Goal: Communication & Community: Share content

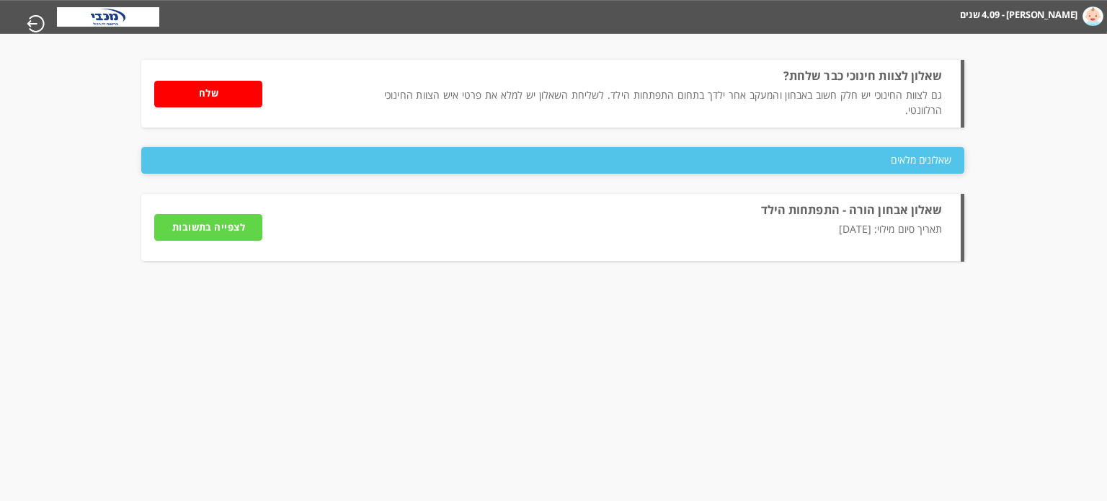
click at [176, 86] on input "שלח" at bounding box center [208, 94] width 108 height 27
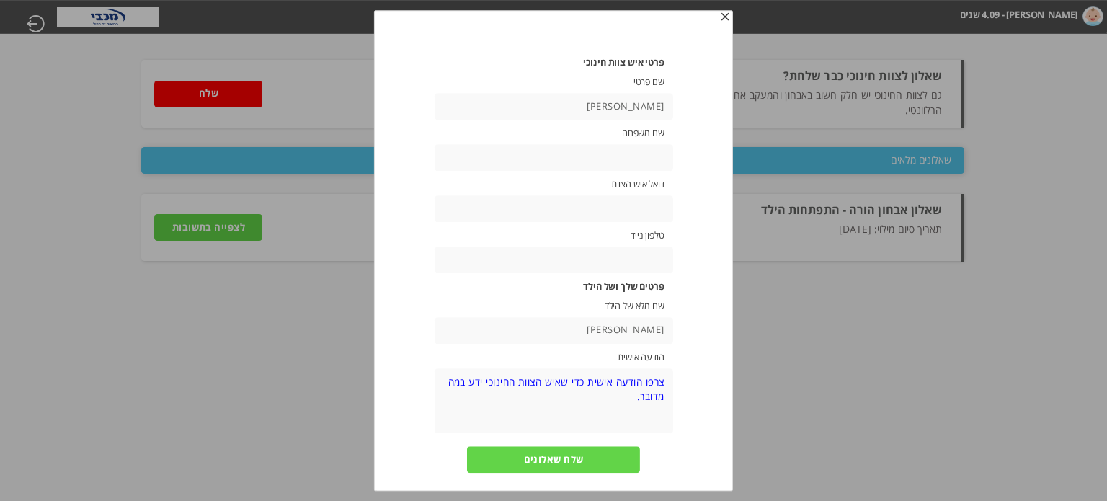
type input "[PERSON_NAME]"
paste input "[EMAIL_ADDRESS][DOMAIN_NAME]"
type input "[EMAIL_ADDRESS][DOMAIN_NAME]"
click at [597, 251] on input "text" at bounding box center [553, 259] width 238 height 27
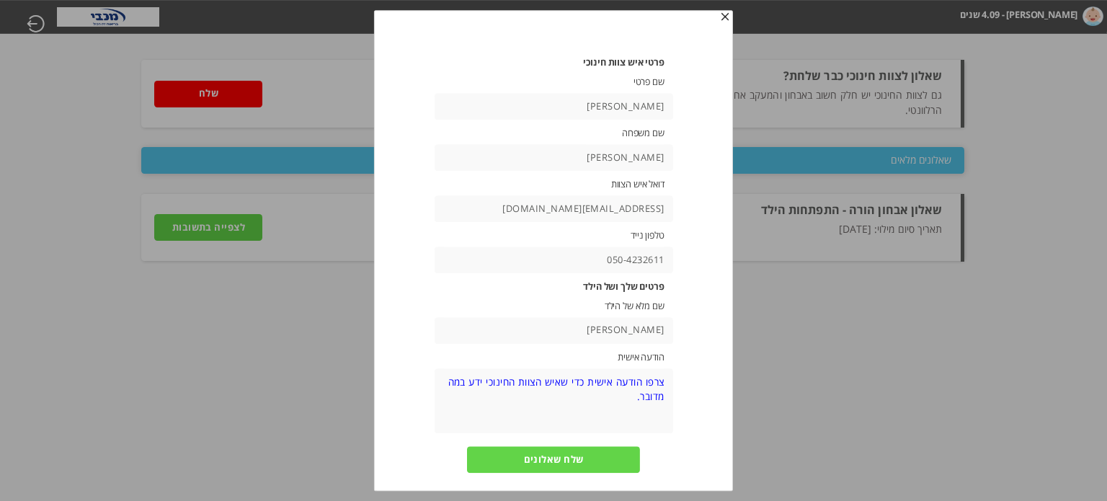
type input "050-4232611"
click at [559, 467] on input "שלח שאלונים" at bounding box center [553, 459] width 173 height 27
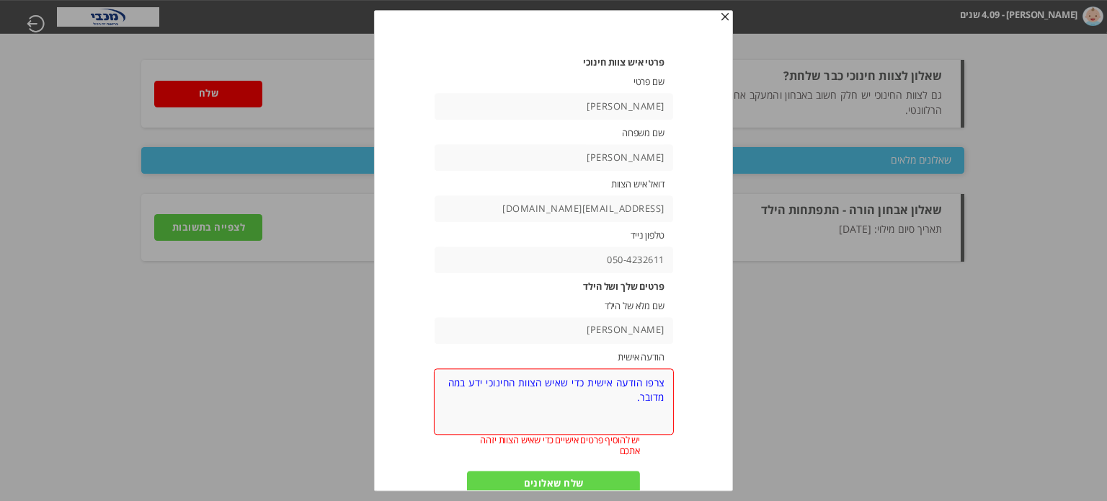
click at [598, 383] on textarea at bounding box center [553, 401] width 240 height 66
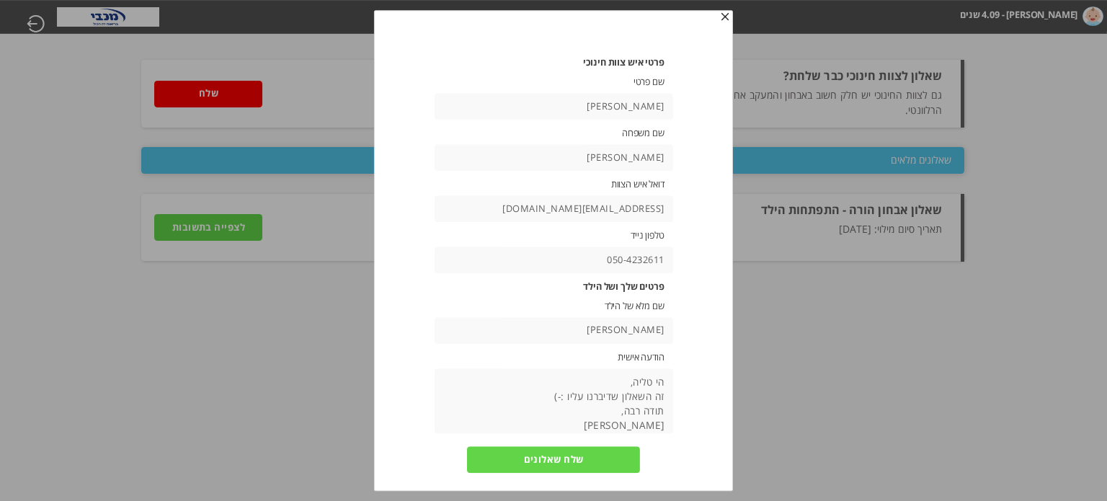
type textarea "הי טליה, זה השאלון שדיברנו עליו :-) תודה רבה, [PERSON_NAME]"
click at [518, 463] on input "שלח שאלונים" at bounding box center [553, 459] width 173 height 27
